Goal: Check status: Check status

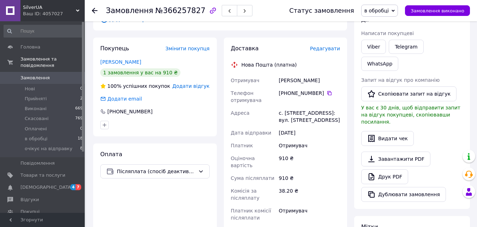
scroll to position [106, 0]
click at [328, 92] on icon at bounding box center [330, 92] width 4 height 4
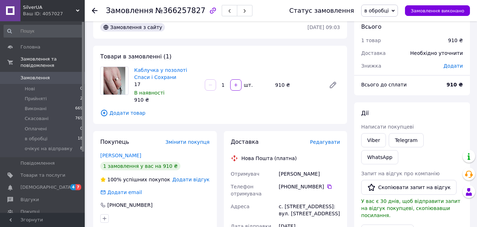
scroll to position [0, 0]
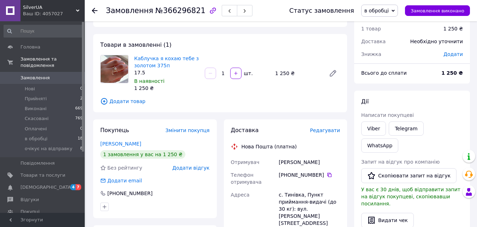
scroll to position [35, 0]
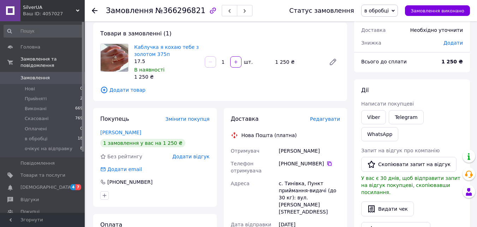
click at [327, 165] on icon at bounding box center [330, 163] width 6 height 6
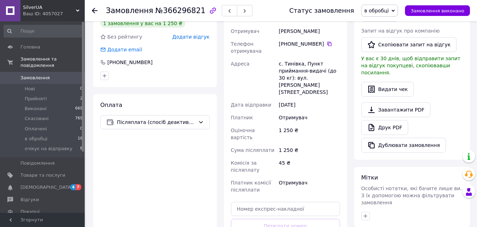
scroll to position [177, 0]
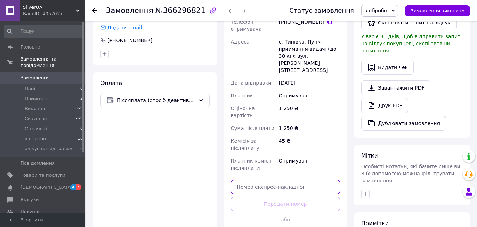
click at [260, 180] on input "text" at bounding box center [286, 187] width 110 height 14
paste input "20451269249512"
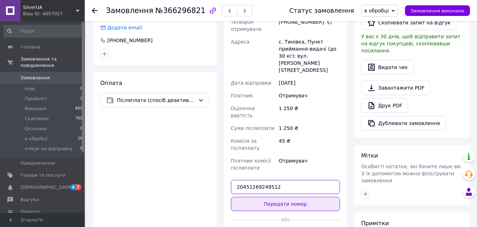
type input "20451269249512"
click at [279, 197] on button "Передати номер" at bounding box center [286, 204] width 110 height 14
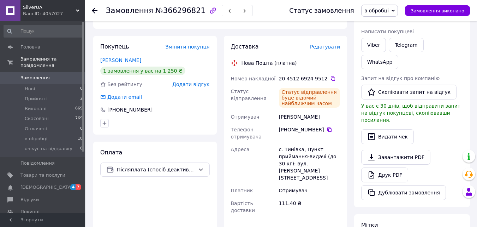
scroll to position [106, 0]
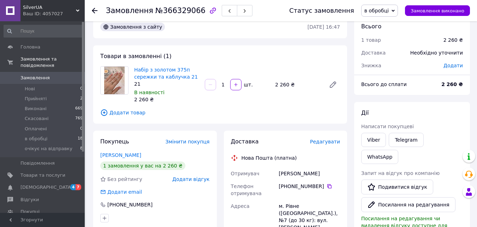
scroll to position [35, 0]
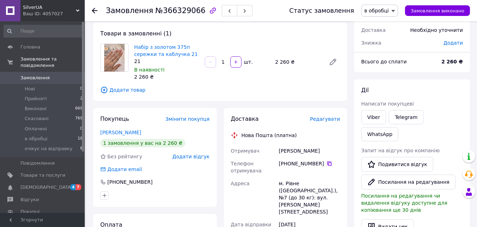
click at [327, 163] on icon at bounding box center [330, 163] width 6 height 6
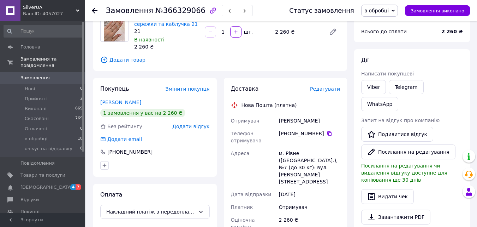
scroll to position [141, 0]
